Goal: Information Seeking & Learning: Learn about a topic

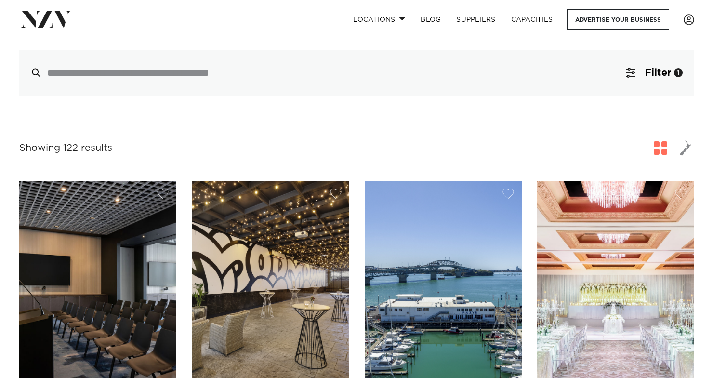
scroll to position [241, 0]
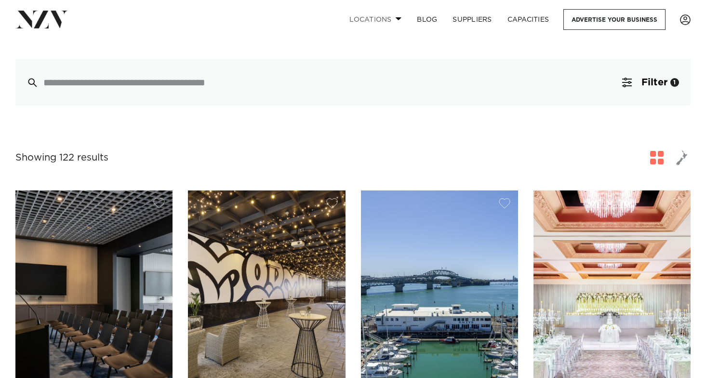
click at [395, 19] on span at bounding box center [398, 18] width 6 height 3
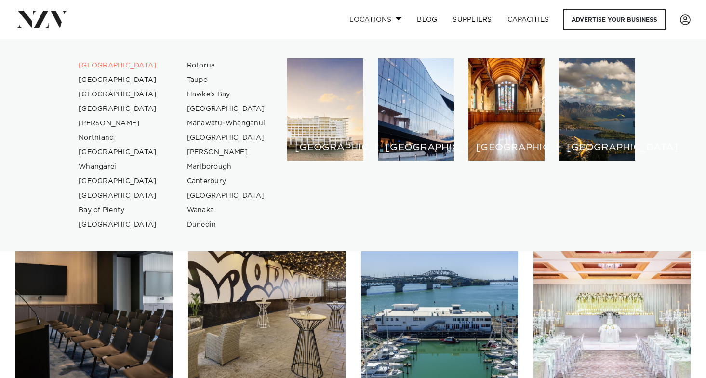
click at [395, 19] on span at bounding box center [398, 18] width 6 height 3
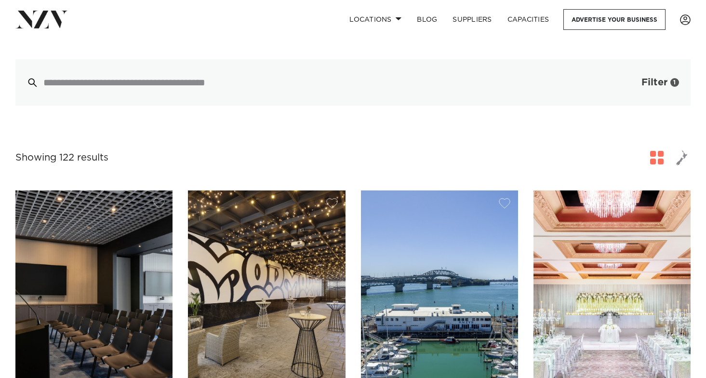
click at [649, 78] on span "Filter" at bounding box center [654, 83] width 26 height 10
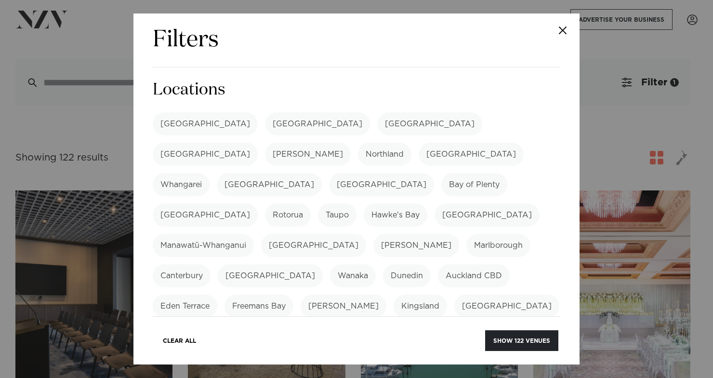
click at [186, 119] on label "[GEOGRAPHIC_DATA]" at bounding box center [205, 123] width 105 height 23
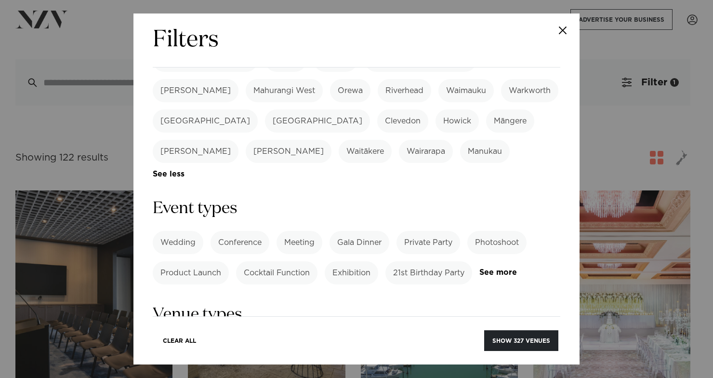
scroll to position [337, 0]
click at [479, 268] on link "See more" at bounding box center [516, 272] width 75 height 8
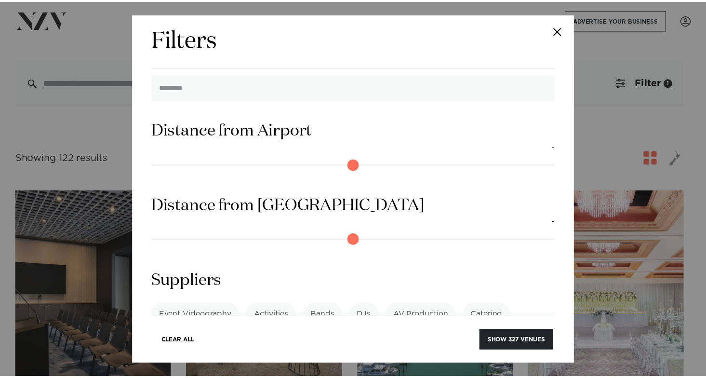
scroll to position [952, 0]
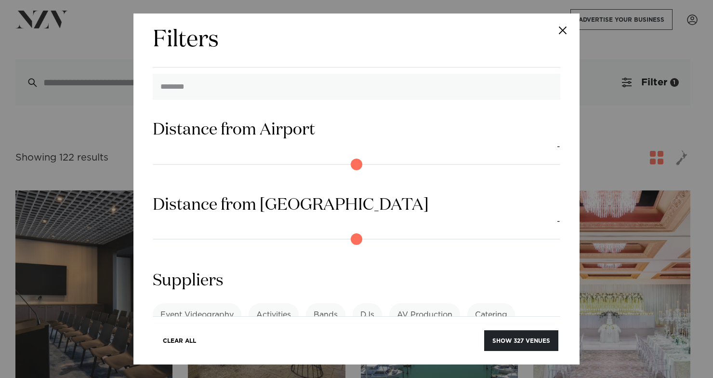
click at [561, 28] on button "Close" at bounding box center [563, 30] width 34 height 34
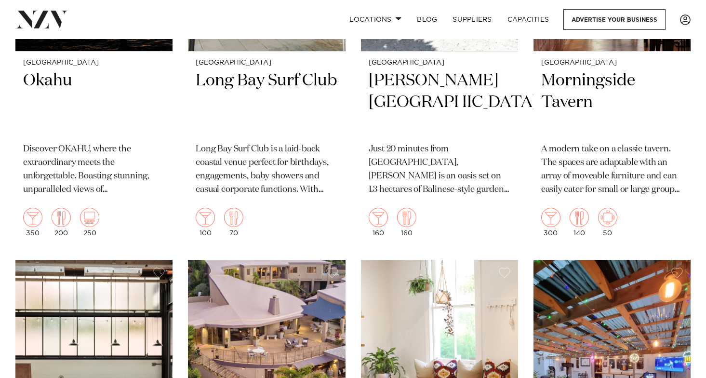
scroll to position [11783, 0]
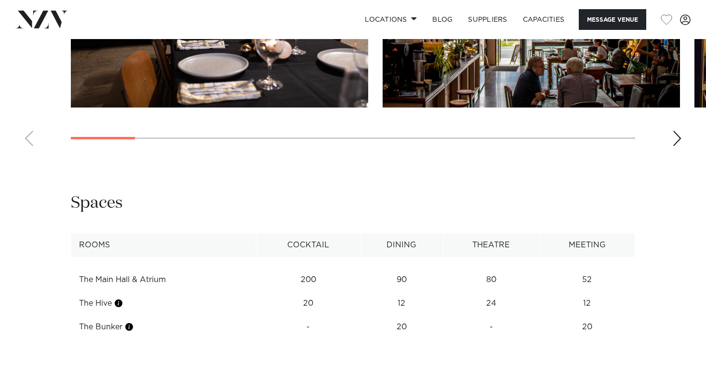
scroll to position [1108, 0]
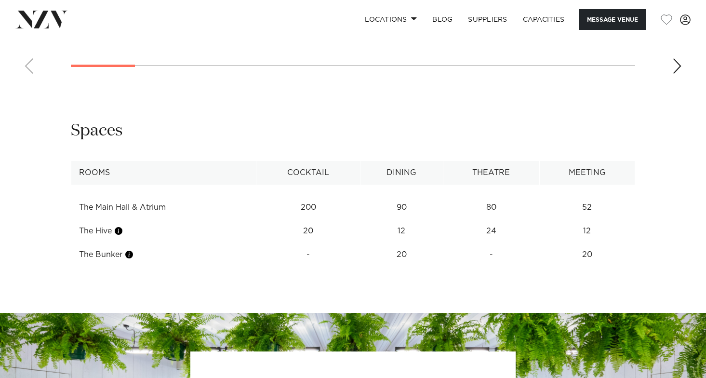
click at [408, 256] on td "20" at bounding box center [401, 255] width 82 height 24
click at [405, 207] on td "90" at bounding box center [401, 208] width 82 height 24
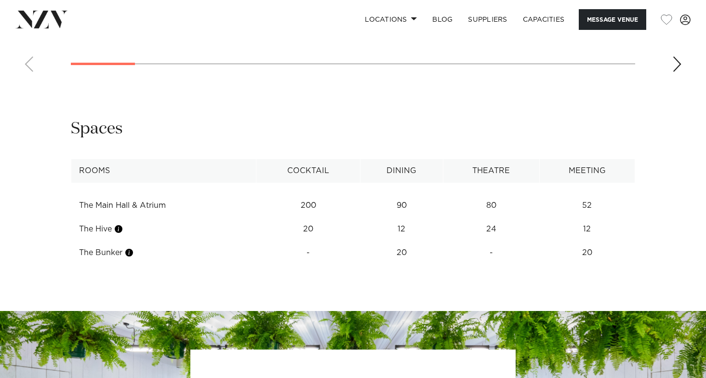
scroll to position [1100, 0]
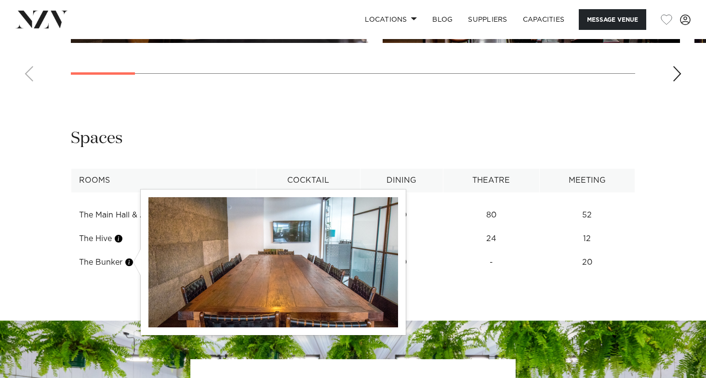
click at [130, 261] on button "button" at bounding box center [129, 262] width 10 height 10
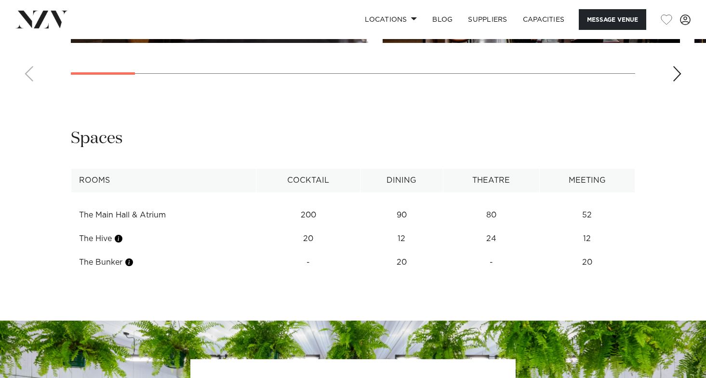
click at [121, 237] on button "button" at bounding box center [119, 239] width 10 height 10
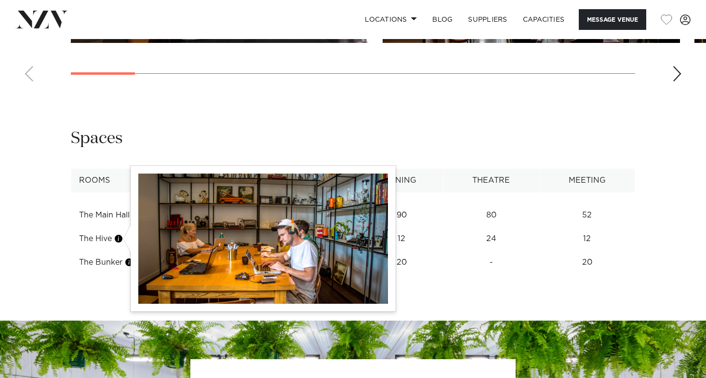
click at [122, 239] on button "button" at bounding box center [119, 239] width 10 height 10
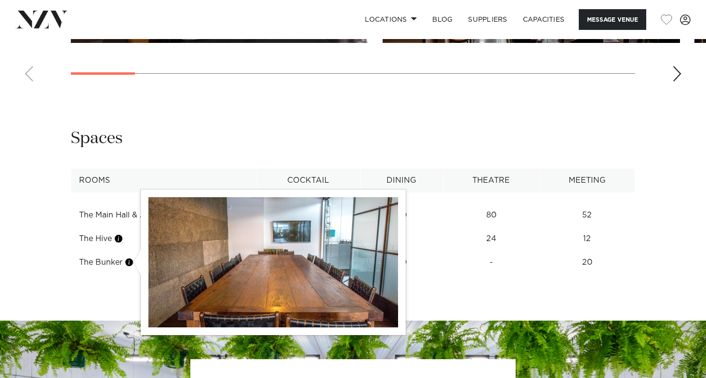
click at [131, 261] on button "button" at bounding box center [129, 262] width 10 height 10
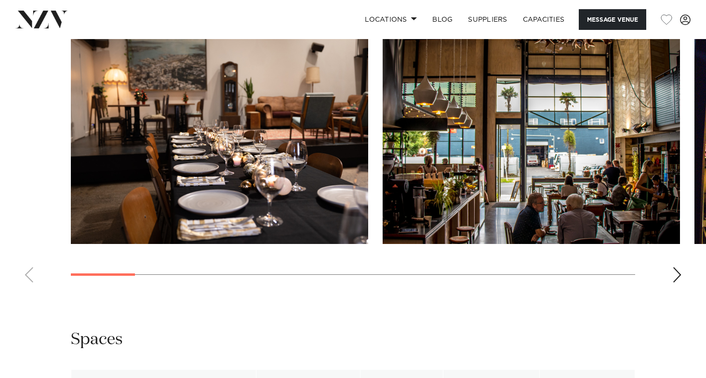
scroll to position [859, 0]
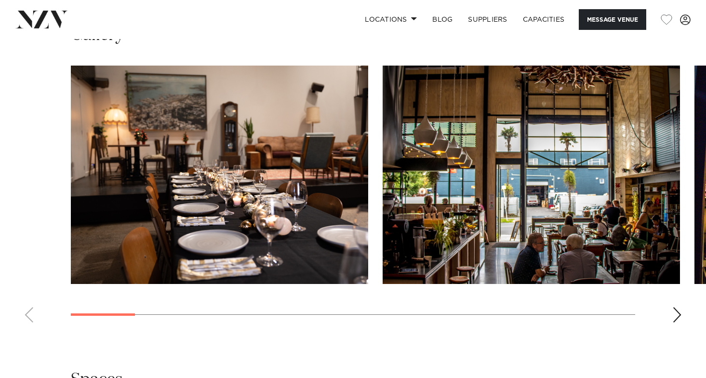
click at [677, 313] on div "Next slide" at bounding box center [677, 314] width 10 height 15
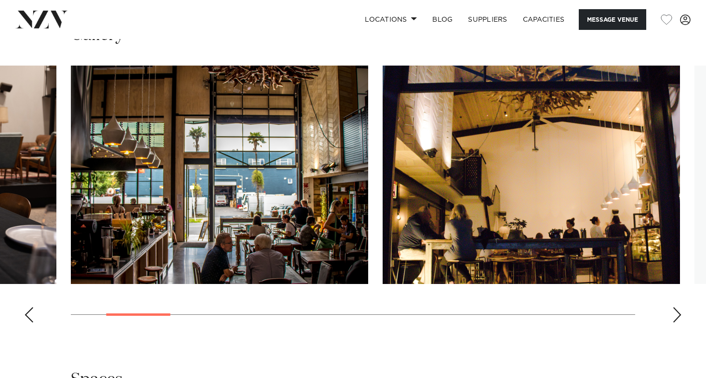
click at [677, 313] on div "Next slide" at bounding box center [677, 314] width 10 height 15
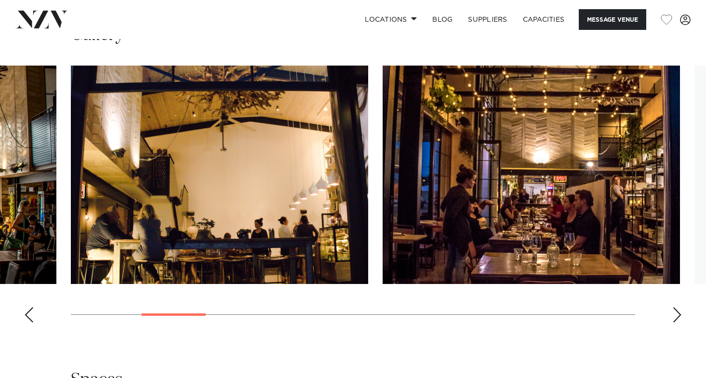
click at [677, 313] on div "Next slide" at bounding box center [677, 314] width 10 height 15
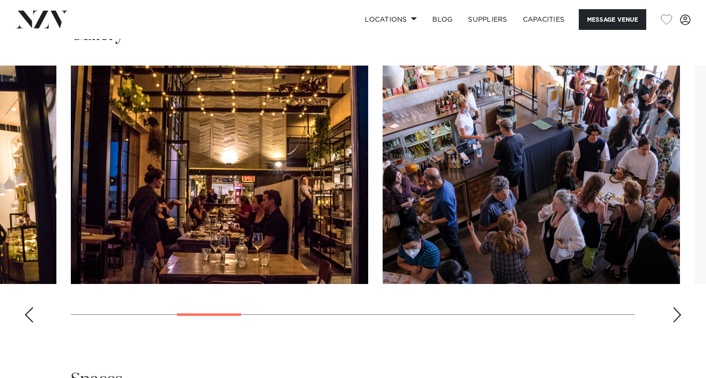
click at [677, 313] on div "Next slide" at bounding box center [677, 314] width 10 height 15
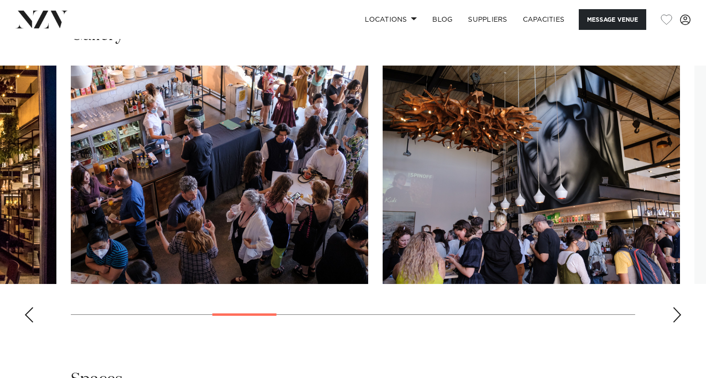
click at [677, 313] on div "Next slide" at bounding box center [677, 314] width 10 height 15
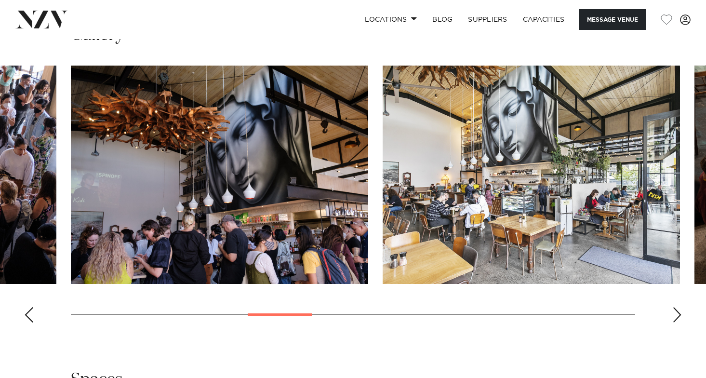
click at [677, 313] on div "Next slide" at bounding box center [677, 314] width 10 height 15
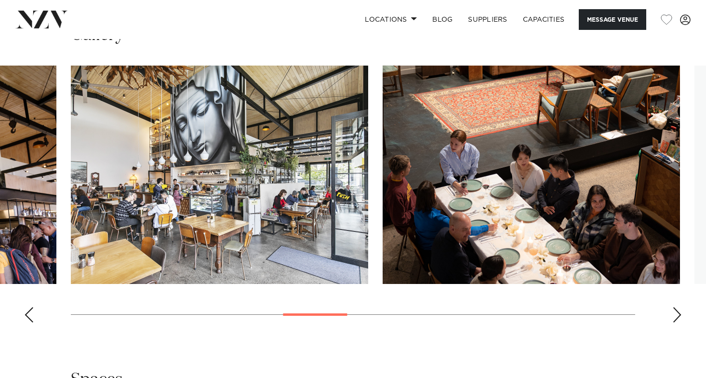
click at [677, 313] on div "Next slide" at bounding box center [677, 314] width 10 height 15
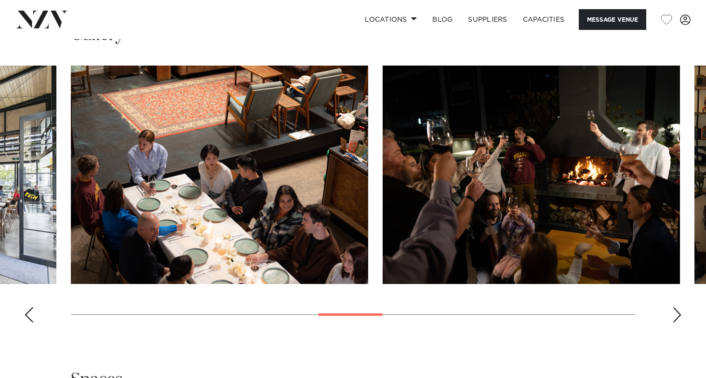
click at [677, 313] on div "Next slide" at bounding box center [677, 314] width 10 height 15
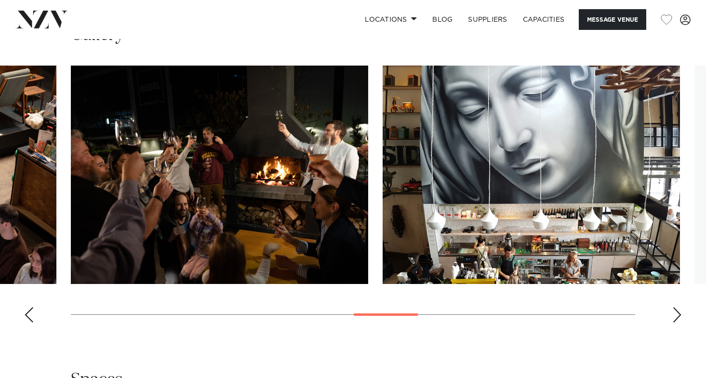
click at [677, 313] on div "Next slide" at bounding box center [677, 314] width 10 height 15
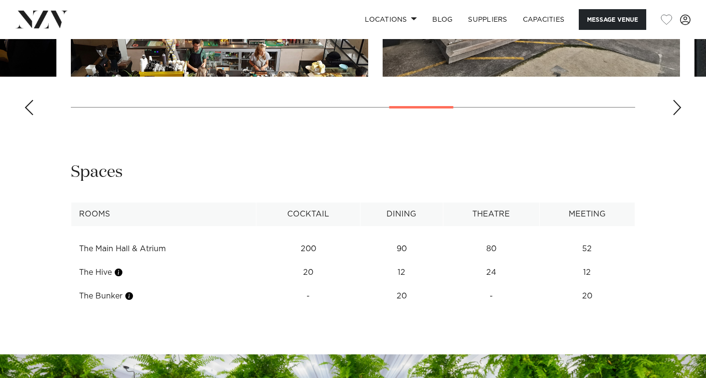
scroll to position [1100, 0]
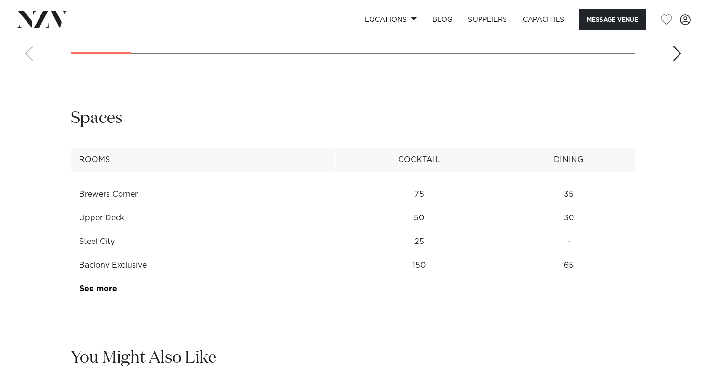
scroll to position [1204, 0]
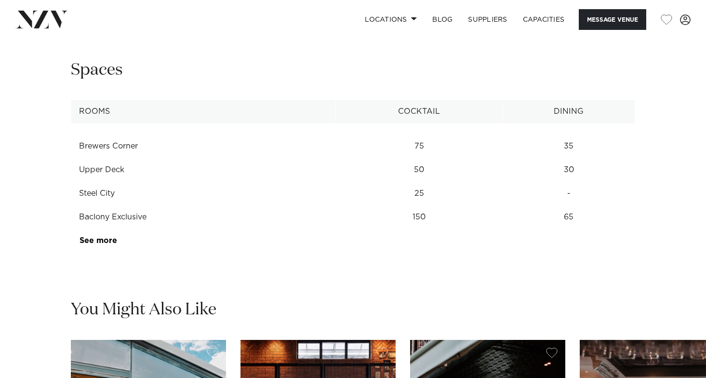
click at [130, 116] on th "Rooms" at bounding box center [203, 112] width 264 height 24
drag, startPoint x: 571, startPoint y: 146, endPoint x: 548, endPoint y: 146, distance: 23.6
click at [548, 146] on td "35" at bounding box center [568, 146] width 132 height 24
drag, startPoint x: 548, startPoint y: 146, endPoint x: 567, endPoint y: 164, distance: 26.6
click at [567, 164] on td "30" at bounding box center [568, 170] width 132 height 24
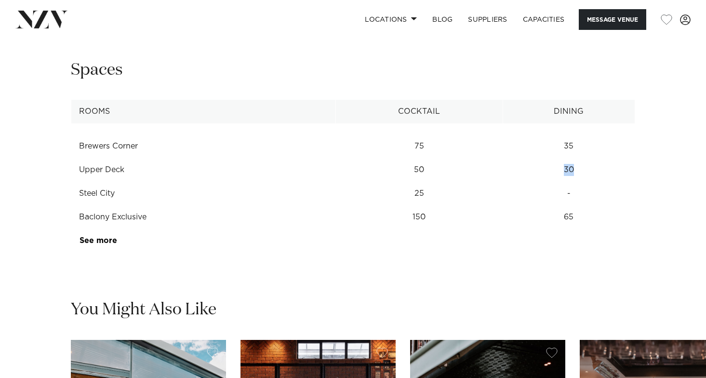
drag, startPoint x: 576, startPoint y: 171, endPoint x: 557, endPoint y: 171, distance: 18.8
click at [557, 171] on td "30" at bounding box center [568, 170] width 132 height 24
click at [440, 215] on td "150" at bounding box center [418, 217] width 167 height 24
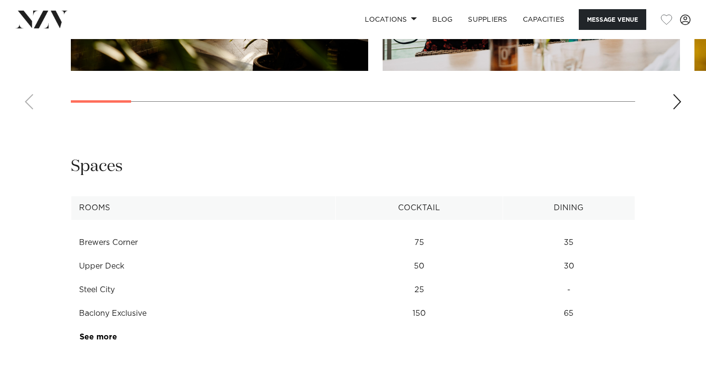
scroll to position [1252, 0]
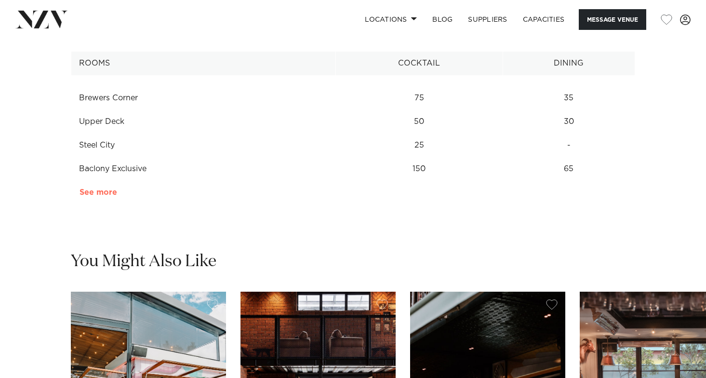
click at [110, 189] on link "See more" at bounding box center [116, 192] width 75 height 8
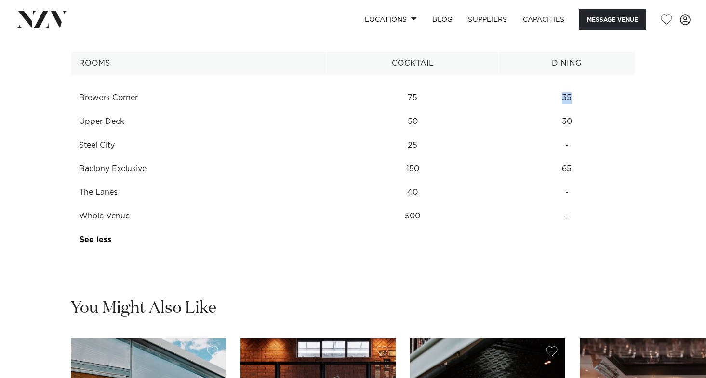
drag, startPoint x: 568, startPoint y: 97, endPoint x: 574, endPoint y: 98, distance: 6.3
click at [574, 98] on td "35" at bounding box center [567, 98] width 136 height 24
click at [658, 173] on div "**********" at bounding box center [353, 131] width 690 height 240
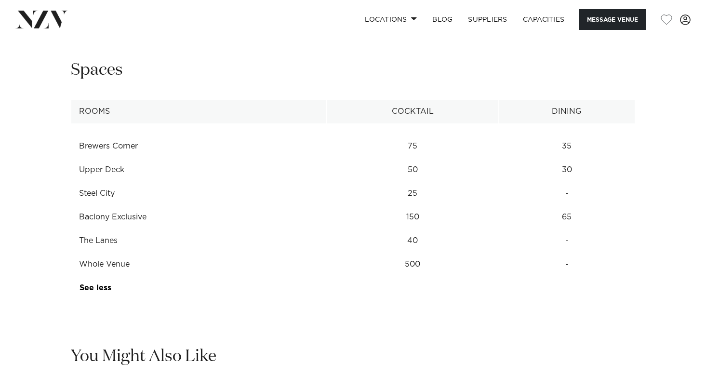
scroll to position [963, 0]
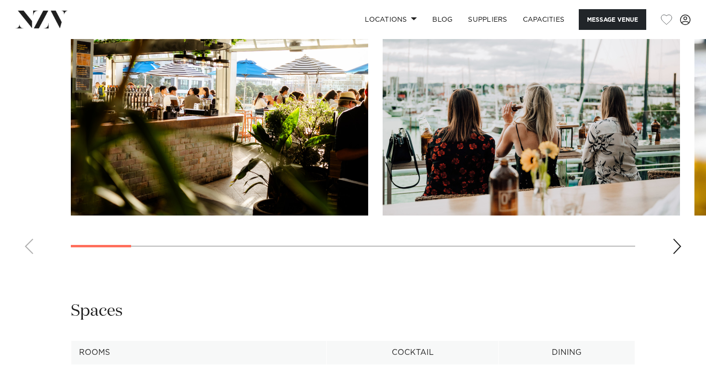
click at [676, 244] on div "Next slide" at bounding box center [677, 245] width 10 height 15
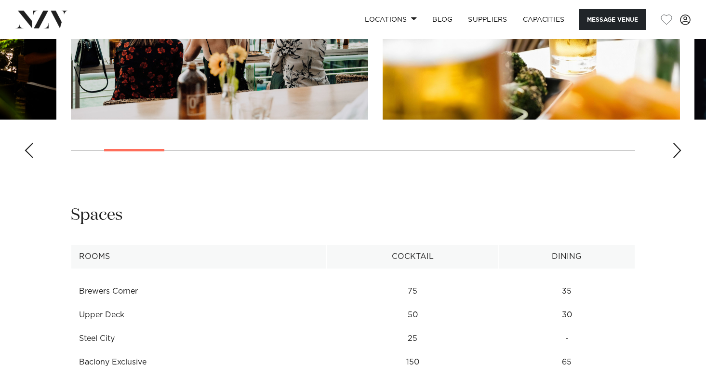
scroll to position [1060, 0]
click at [673, 150] on div "Next slide" at bounding box center [677, 149] width 10 height 15
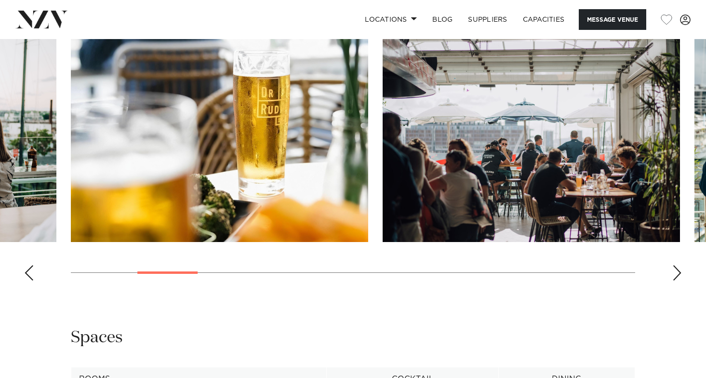
scroll to position [915, 0]
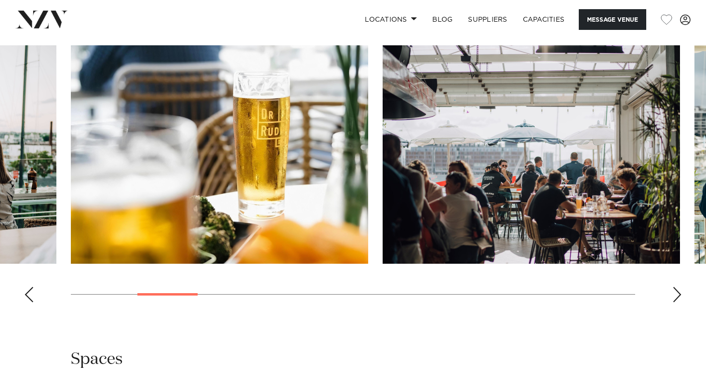
click at [675, 296] on div "Next slide" at bounding box center [677, 294] width 10 height 15
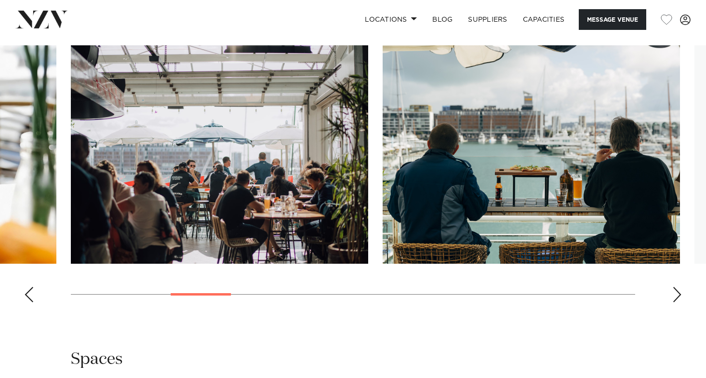
click at [675, 296] on div "Next slide" at bounding box center [677, 294] width 10 height 15
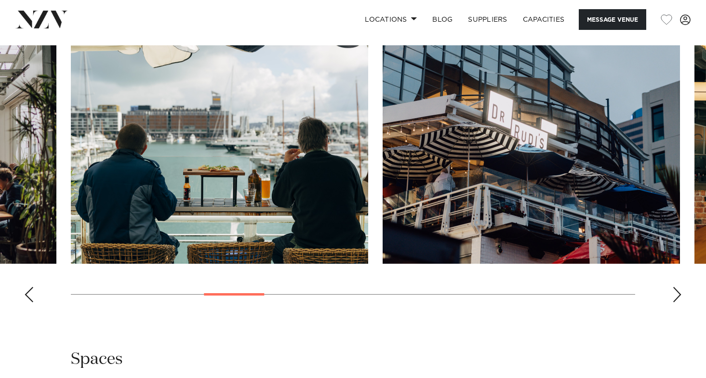
click at [678, 296] on div "Next slide" at bounding box center [677, 294] width 10 height 15
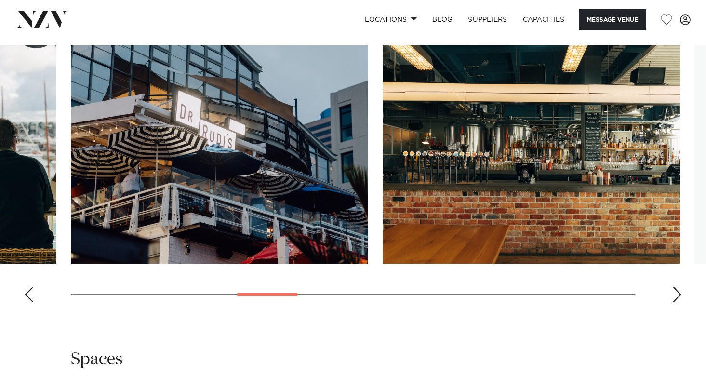
click at [678, 296] on div "Next slide" at bounding box center [677, 294] width 10 height 15
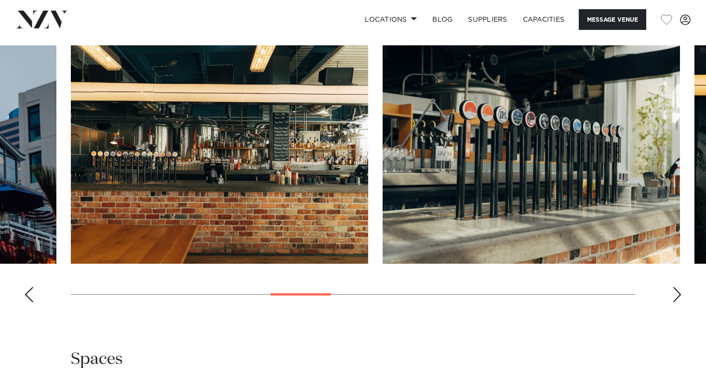
click at [678, 296] on div "Next slide" at bounding box center [677, 294] width 10 height 15
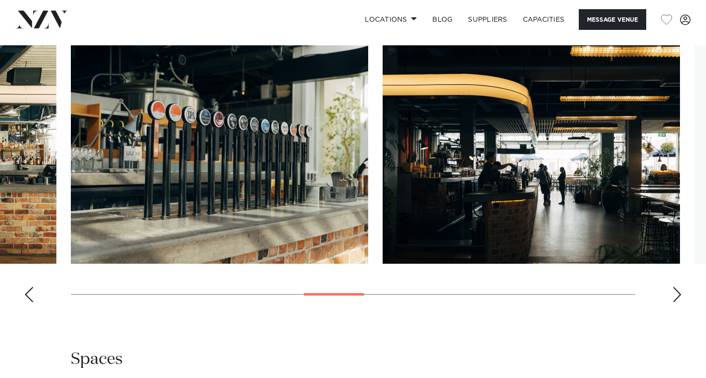
click at [678, 296] on div "Next slide" at bounding box center [677, 294] width 10 height 15
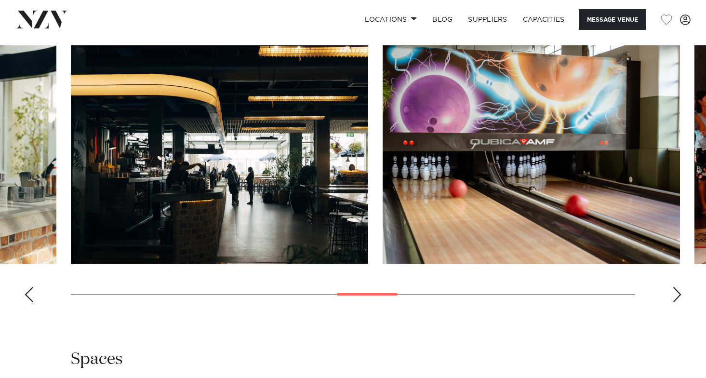
click at [678, 296] on div "Next slide" at bounding box center [677, 294] width 10 height 15
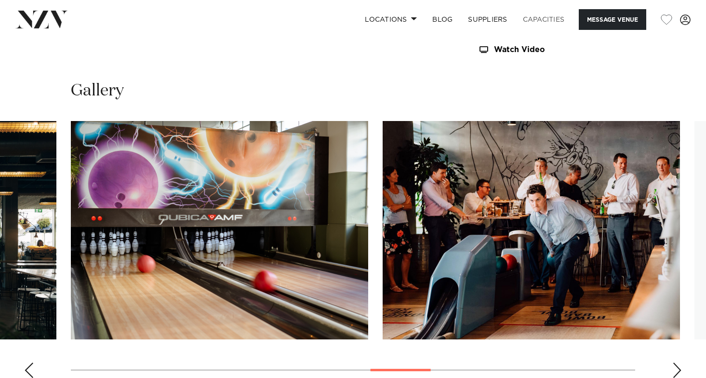
scroll to position [674, 0]
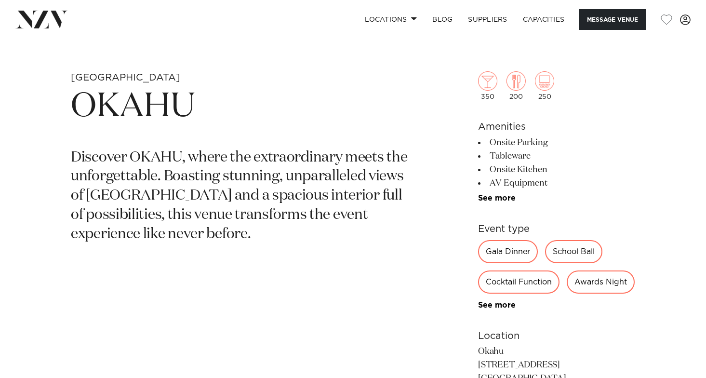
scroll to position [434, 0]
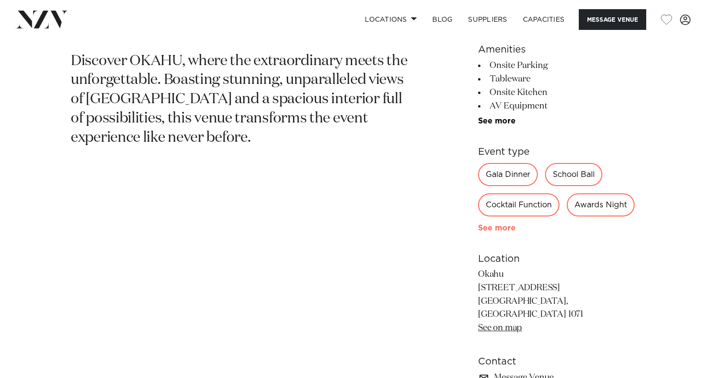
click at [507, 232] on link "See more" at bounding box center [515, 228] width 75 height 8
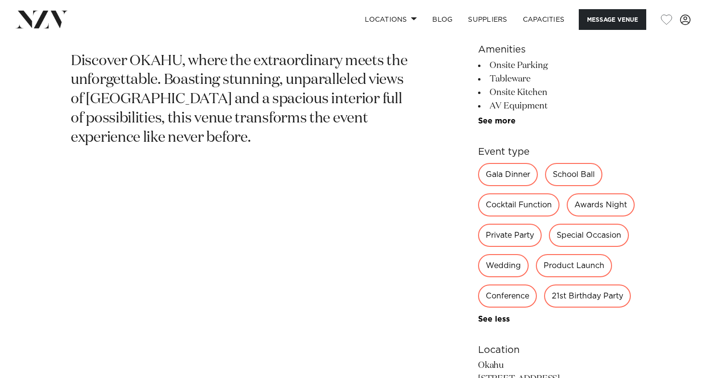
click at [541, 237] on div "Private Party" at bounding box center [510, 234] width 64 height 23
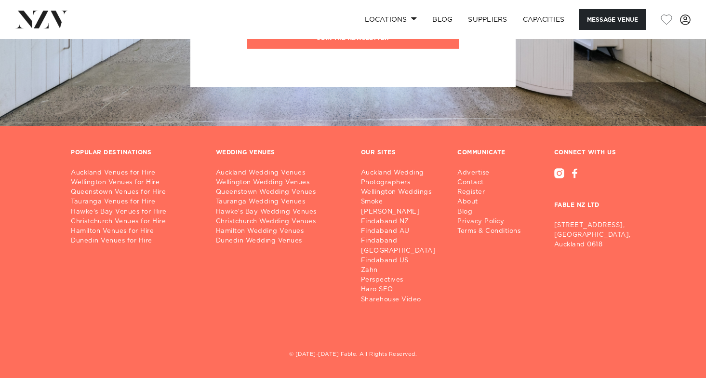
scroll to position [2024, 0]
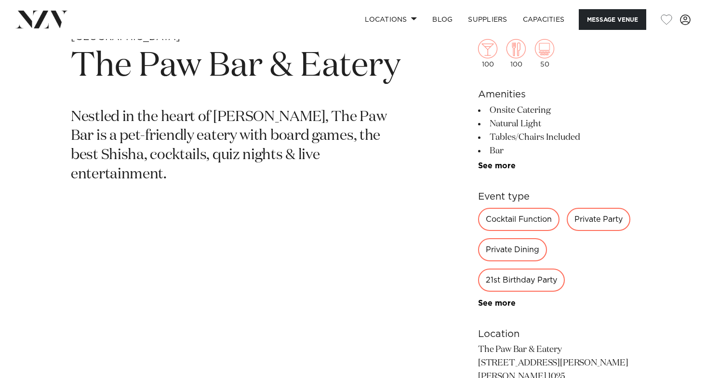
scroll to position [289, 0]
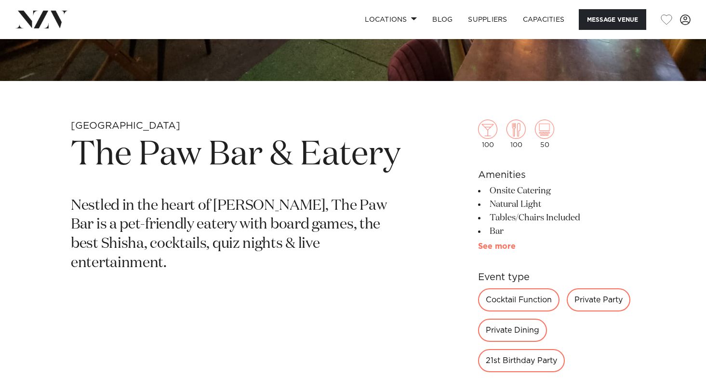
click at [493, 244] on link "See more" at bounding box center [515, 246] width 75 height 8
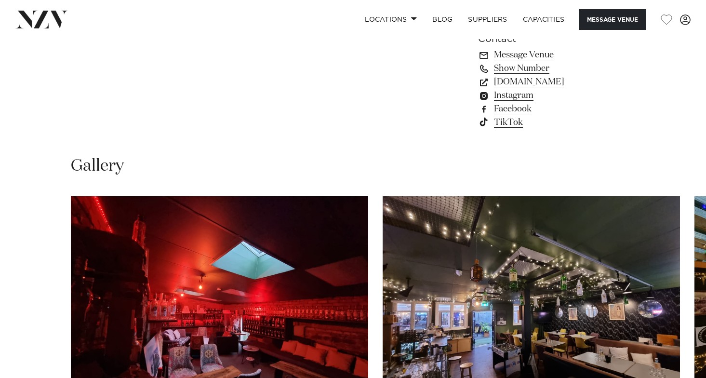
scroll to position [1060, 0]
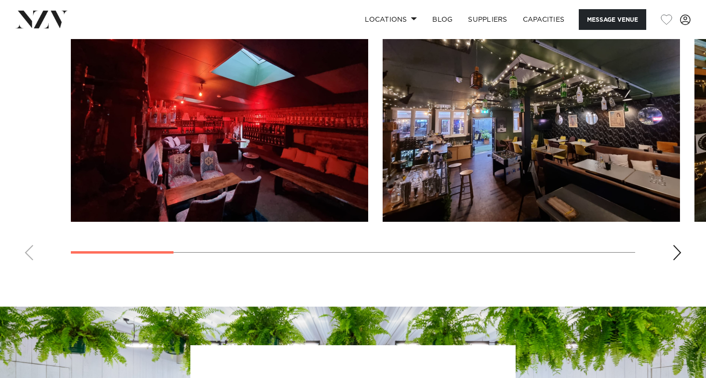
click at [670, 254] on swiper-container at bounding box center [353, 135] width 706 height 264
click at [674, 255] on div "Next slide" at bounding box center [677, 252] width 10 height 15
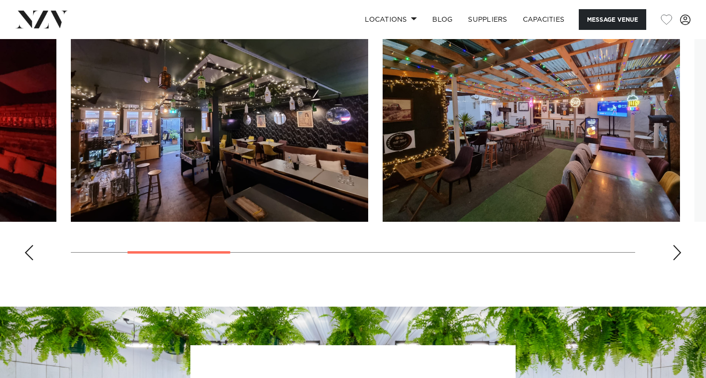
click at [674, 255] on div "Next slide" at bounding box center [677, 252] width 10 height 15
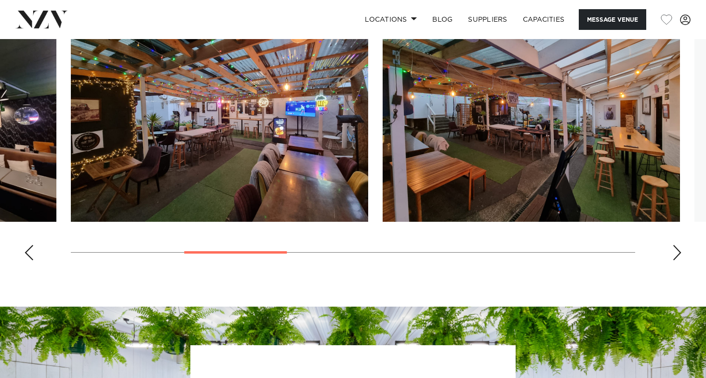
click at [674, 255] on div "Next slide" at bounding box center [677, 252] width 10 height 15
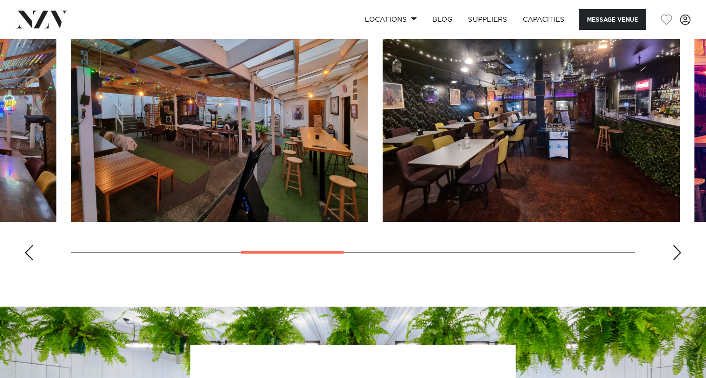
click at [674, 255] on div "Next slide" at bounding box center [677, 252] width 10 height 15
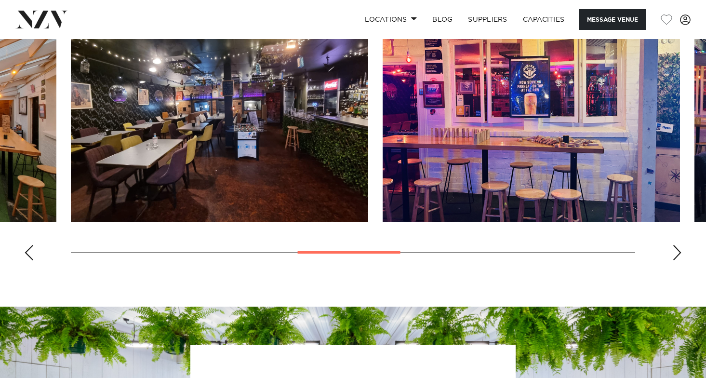
click at [674, 255] on div "Next slide" at bounding box center [677, 252] width 10 height 15
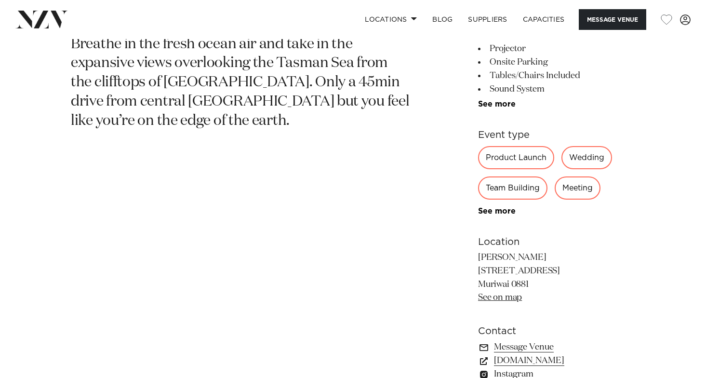
scroll to position [434, 0]
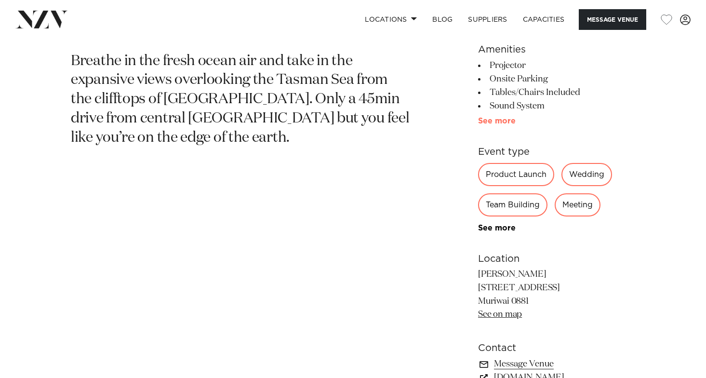
click at [506, 120] on link "See more" at bounding box center [515, 121] width 75 height 8
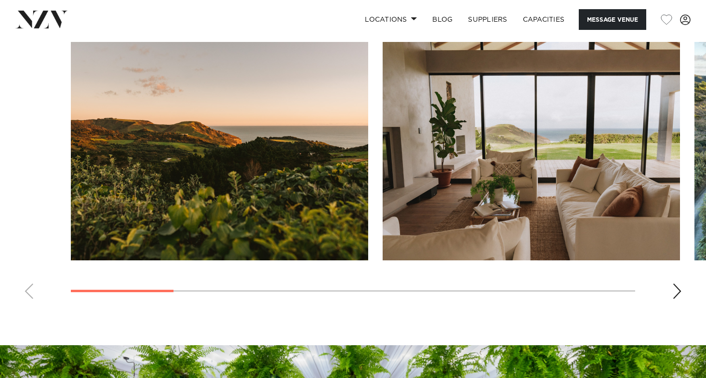
scroll to position [1060, 0]
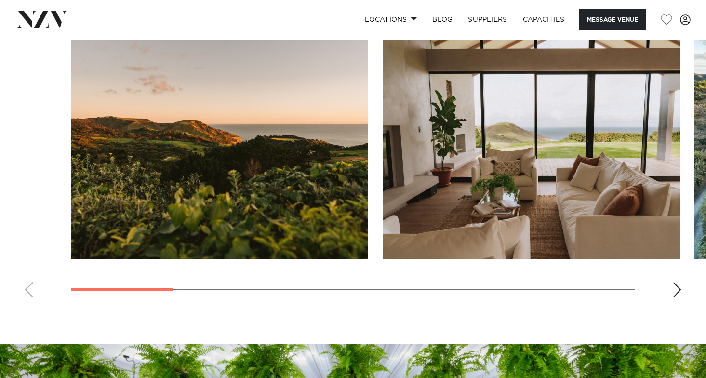
click at [675, 288] on div "Next slide" at bounding box center [677, 289] width 10 height 15
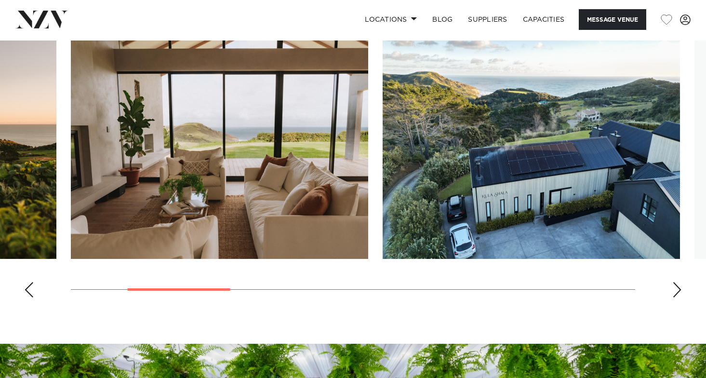
click at [675, 288] on div "Next slide" at bounding box center [677, 289] width 10 height 15
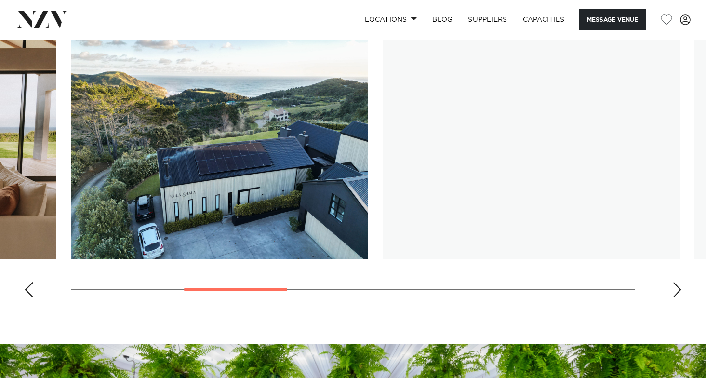
click at [675, 288] on div "Next slide" at bounding box center [677, 289] width 10 height 15
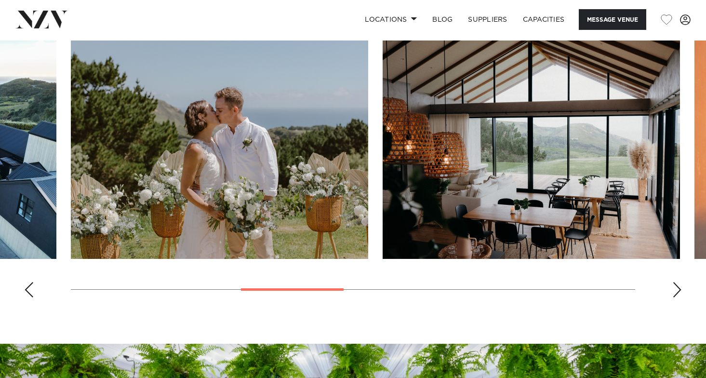
click at [675, 288] on div "Next slide" at bounding box center [677, 289] width 10 height 15
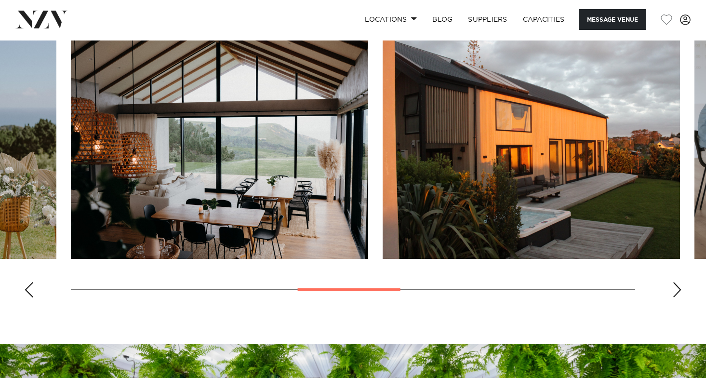
click at [677, 288] on div "Next slide" at bounding box center [677, 289] width 10 height 15
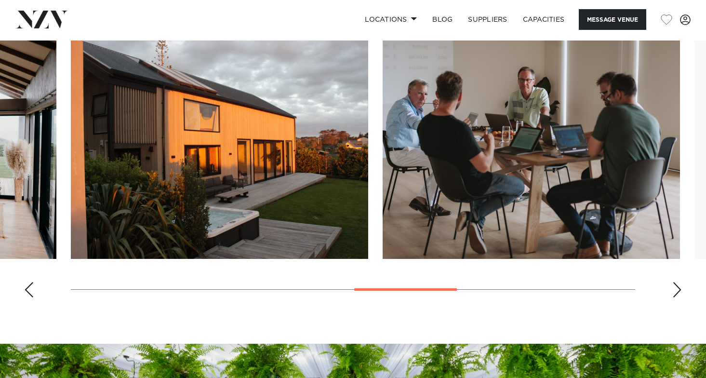
click at [677, 288] on div "Next slide" at bounding box center [677, 289] width 10 height 15
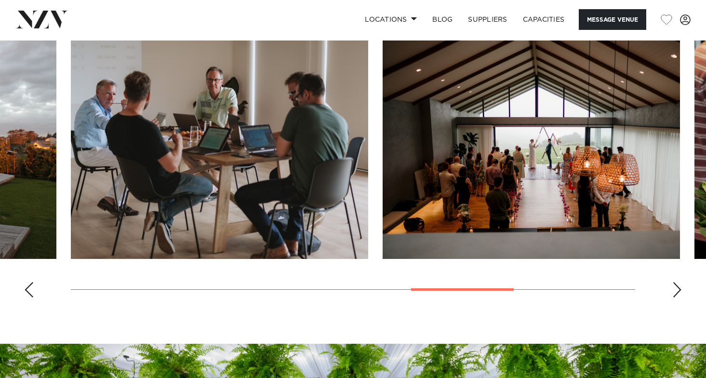
click at [677, 288] on div "Next slide" at bounding box center [677, 289] width 10 height 15
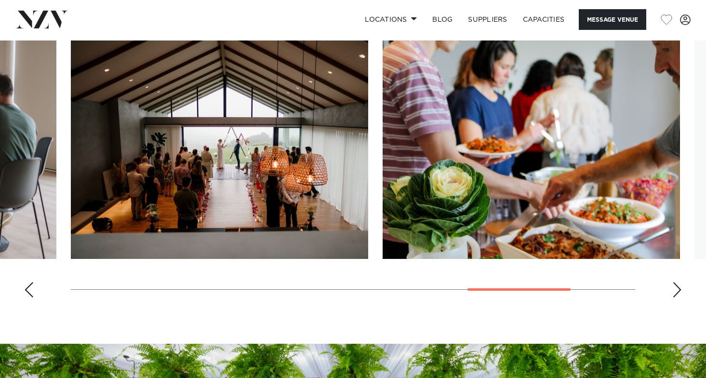
click at [677, 288] on div "Next slide" at bounding box center [677, 289] width 10 height 15
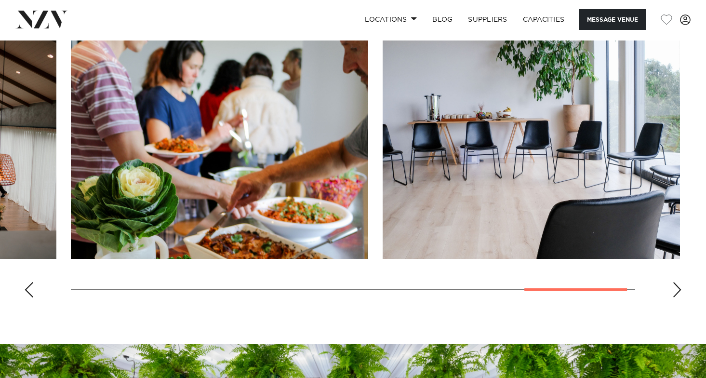
click at [677, 288] on div "Next slide" at bounding box center [677, 289] width 10 height 15
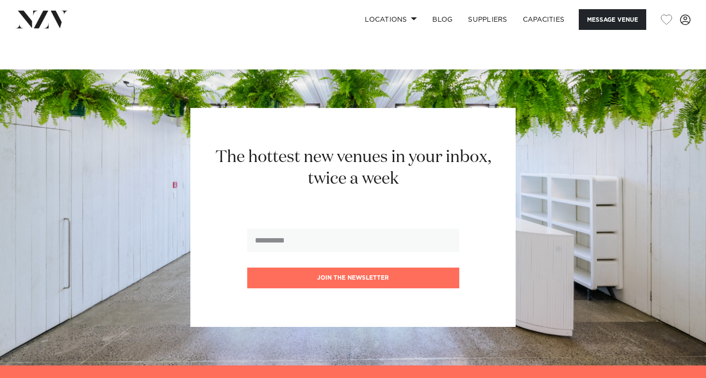
scroll to position [1349, 0]
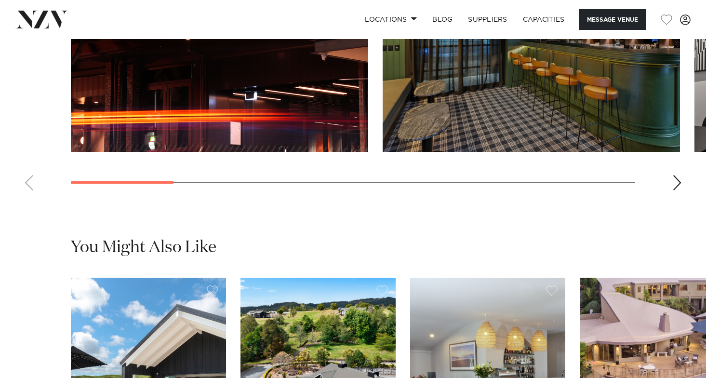
scroll to position [1060, 0]
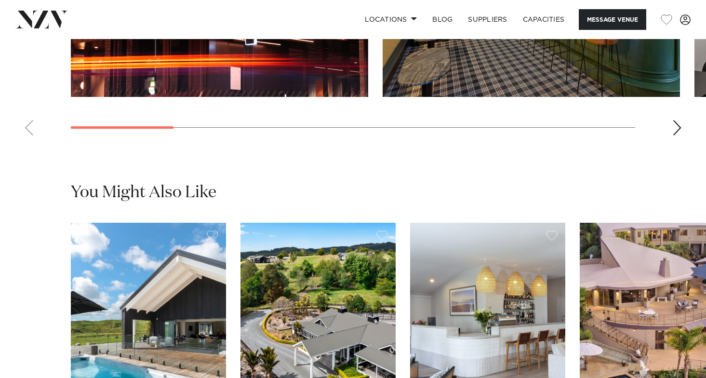
click at [678, 128] on div "Next slide" at bounding box center [677, 127] width 10 height 15
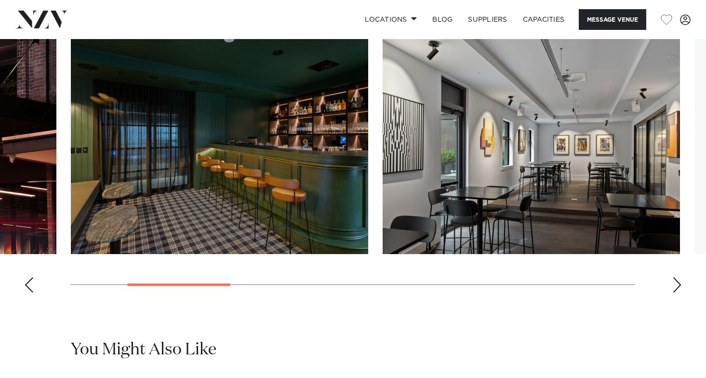
scroll to position [867, 0]
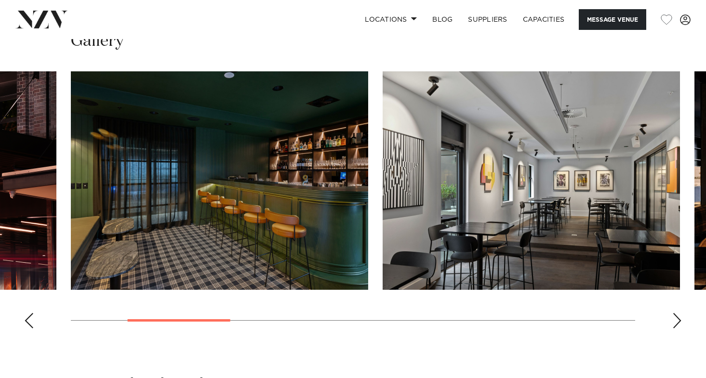
click at [678, 323] on div "Next slide" at bounding box center [677, 320] width 10 height 15
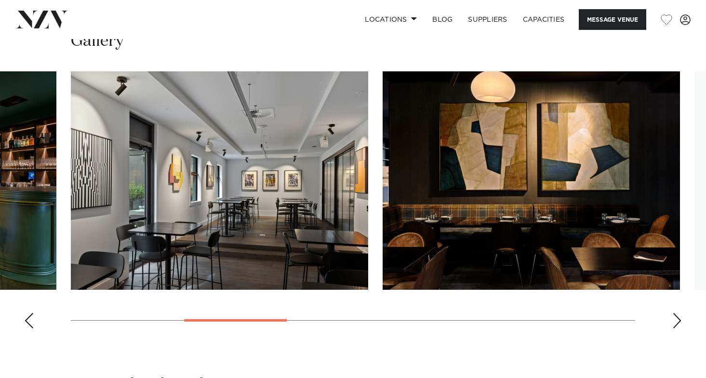
click at [678, 323] on div "Next slide" at bounding box center [677, 320] width 10 height 15
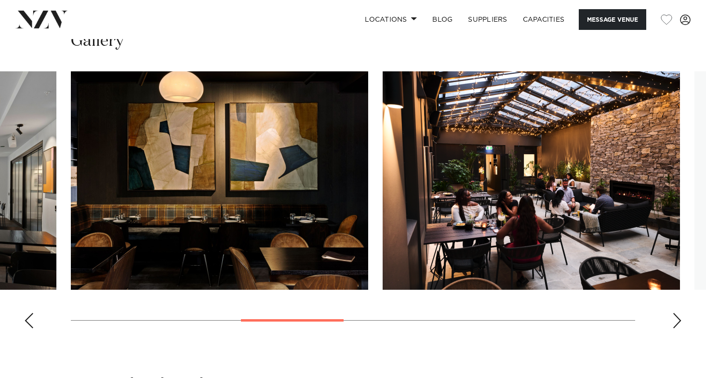
click at [678, 323] on div "Next slide" at bounding box center [677, 320] width 10 height 15
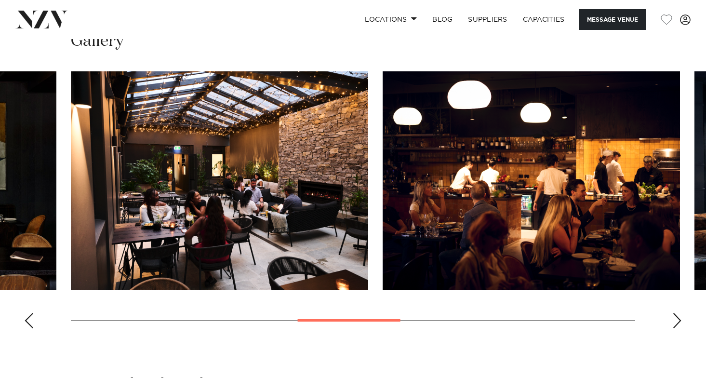
click at [674, 318] on div "Next slide" at bounding box center [677, 320] width 10 height 15
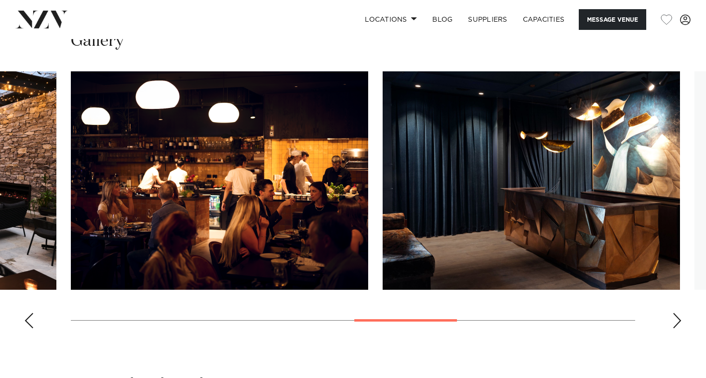
click at [674, 318] on div "Next slide" at bounding box center [677, 320] width 10 height 15
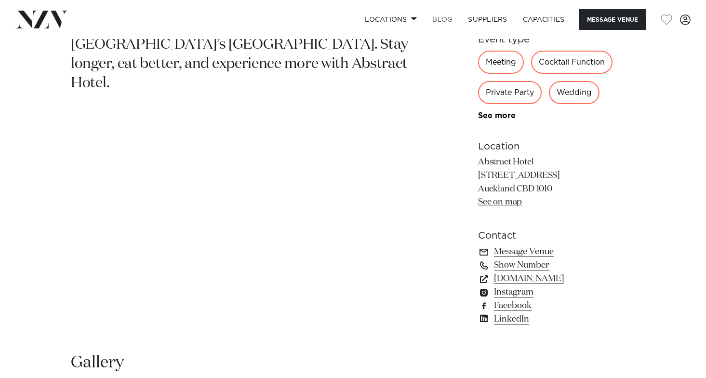
scroll to position [337, 0]
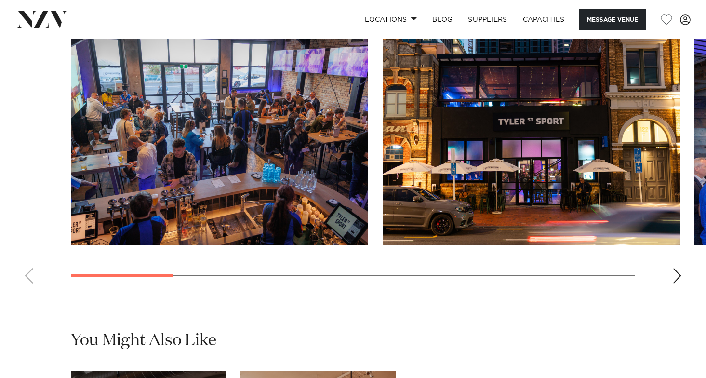
scroll to position [963, 0]
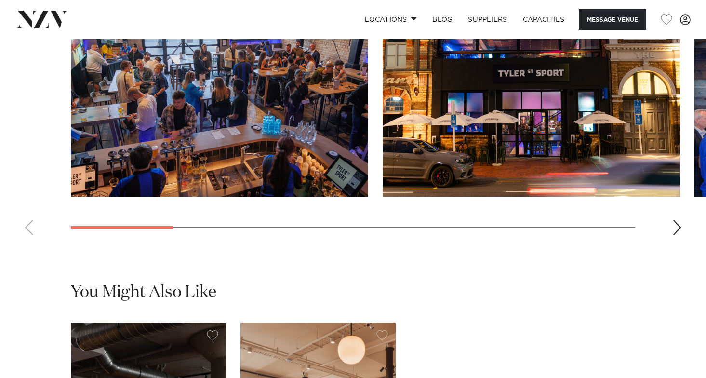
click at [672, 235] on div "Next slide" at bounding box center [677, 227] width 10 height 15
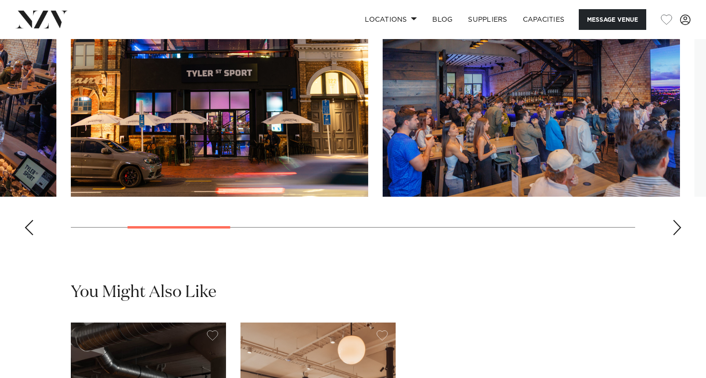
click at [672, 235] on div "Next slide" at bounding box center [677, 227] width 10 height 15
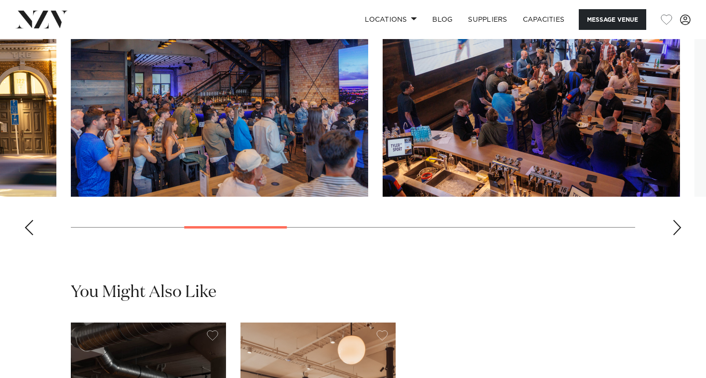
click at [672, 235] on div "Next slide" at bounding box center [677, 227] width 10 height 15
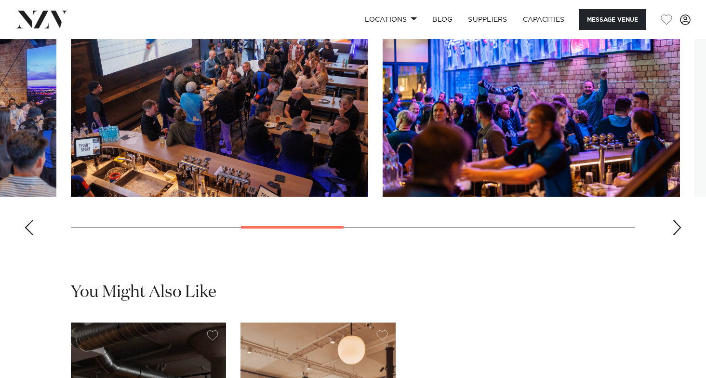
click at [672, 235] on div "Next slide" at bounding box center [677, 227] width 10 height 15
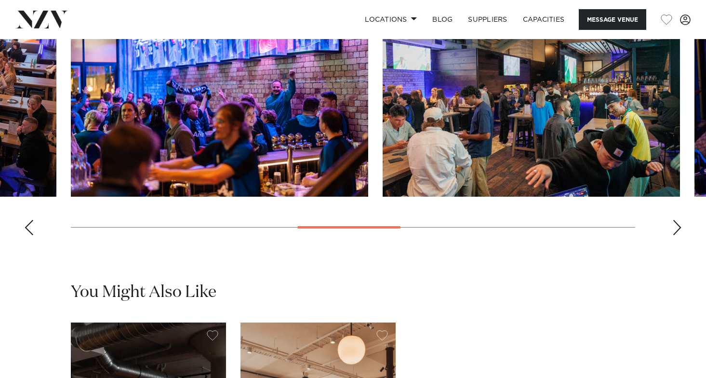
click at [672, 235] on div "Next slide" at bounding box center [677, 227] width 10 height 15
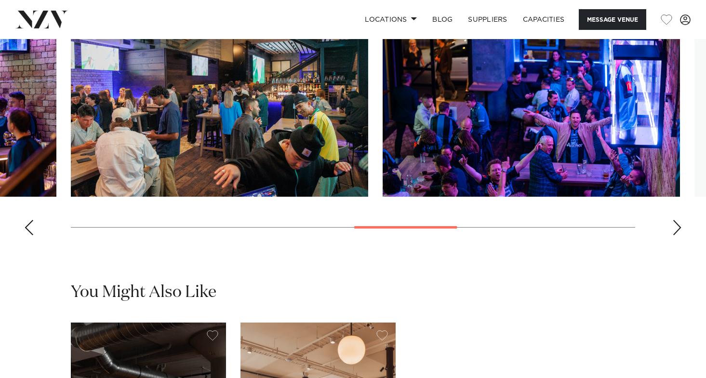
click at [672, 235] on div "Next slide" at bounding box center [677, 227] width 10 height 15
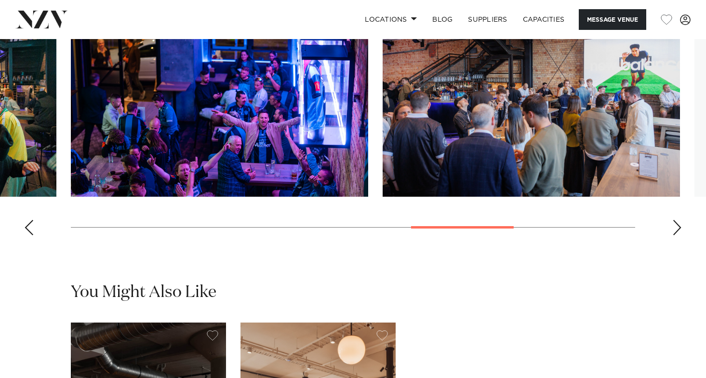
click at [672, 235] on div "Next slide" at bounding box center [677, 227] width 10 height 15
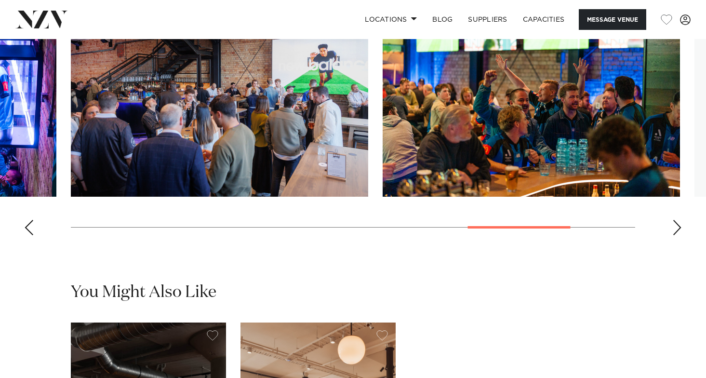
click at [677, 235] on div "Next slide" at bounding box center [677, 227] width 10 height 15
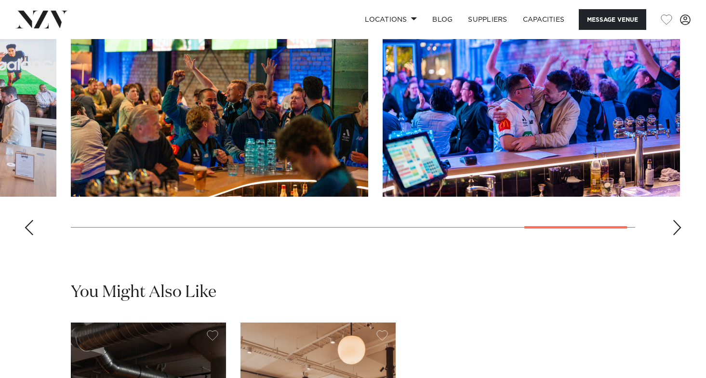
click at [677, 235] on div "Next slide" at bounding box center [677, 227] width 10 height 15
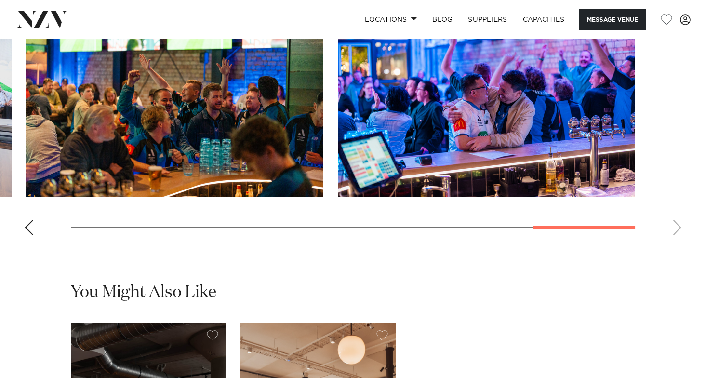
click at [677, 243] on swiper-container at bounding box center [353, 110] width 706 height 264
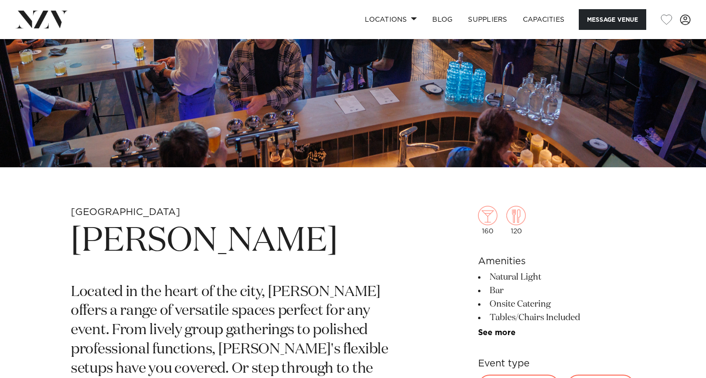
scroll to position [0, 0]
